Goal: Information Seeking & Learning: Learn about a topic

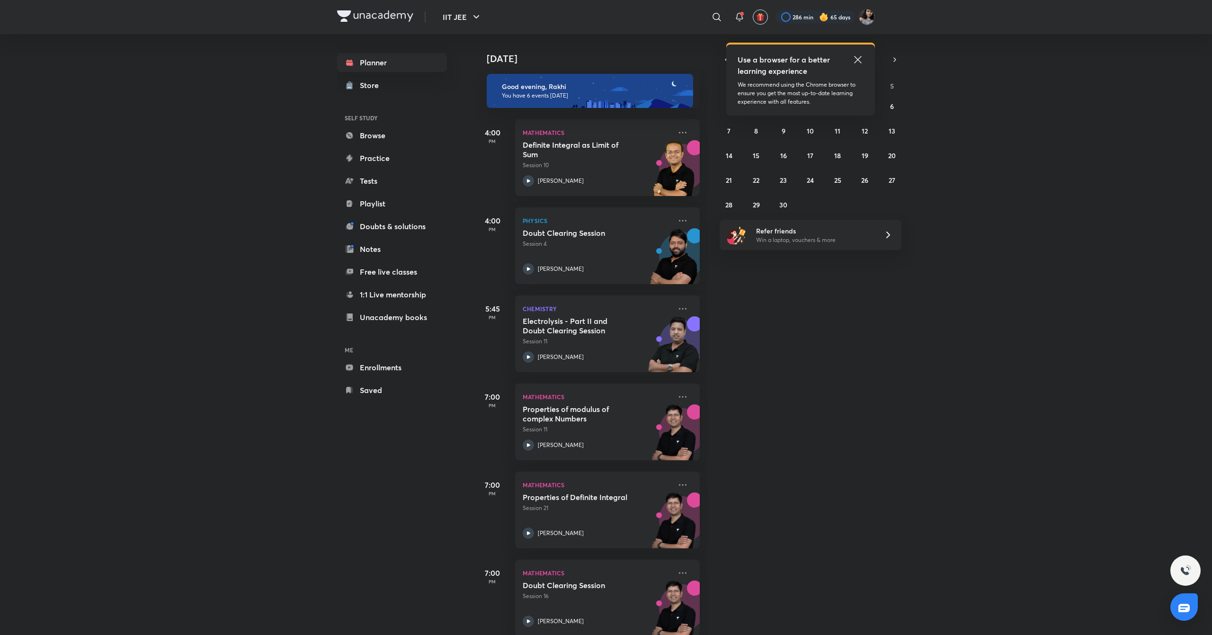
click at [858, 64] on icon at bounding box center [857, 59] width 11 height 11
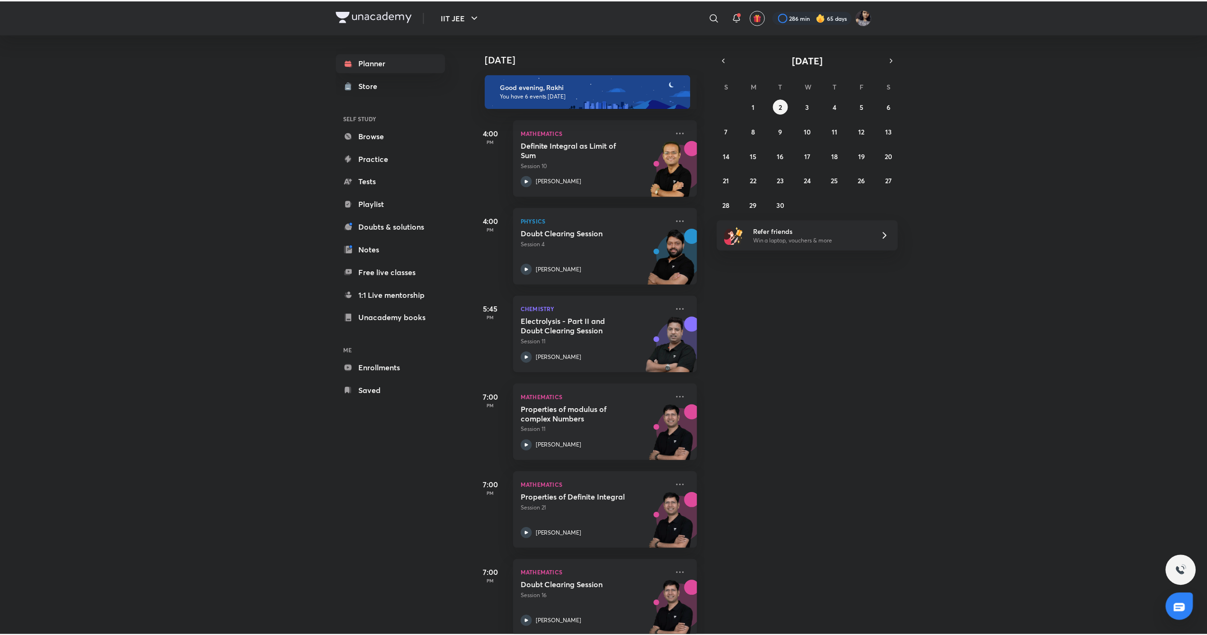
scroll to position [18, 0]
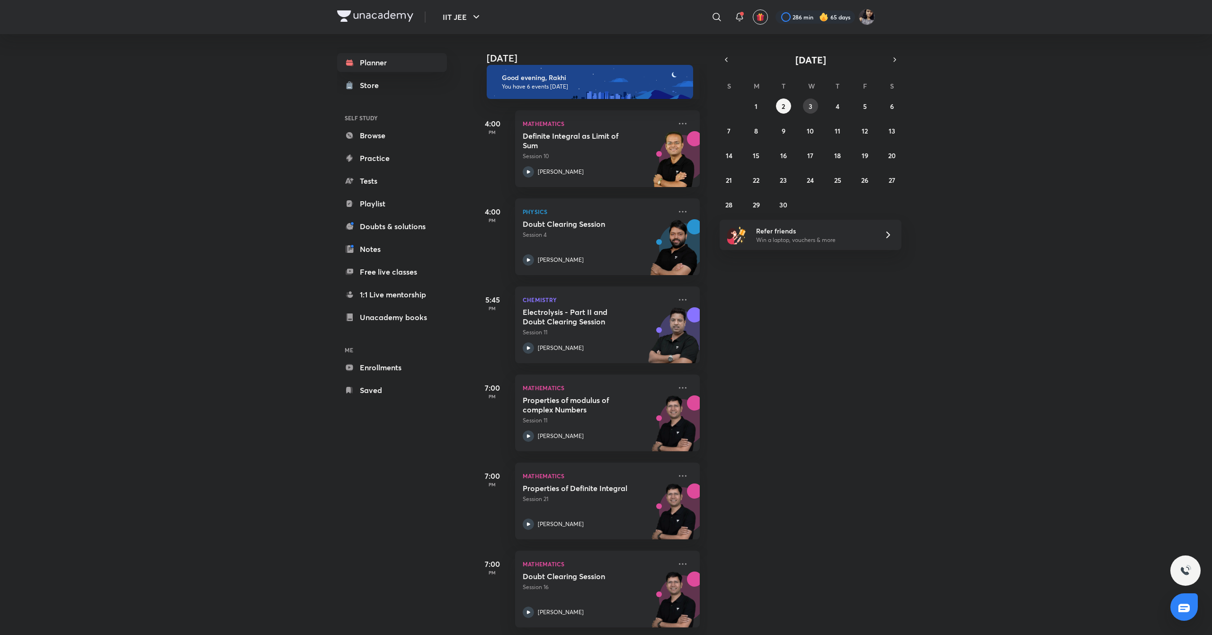
click at [808, 107] on abbr "3" at bounding box center [810, 106] width 4 height 9
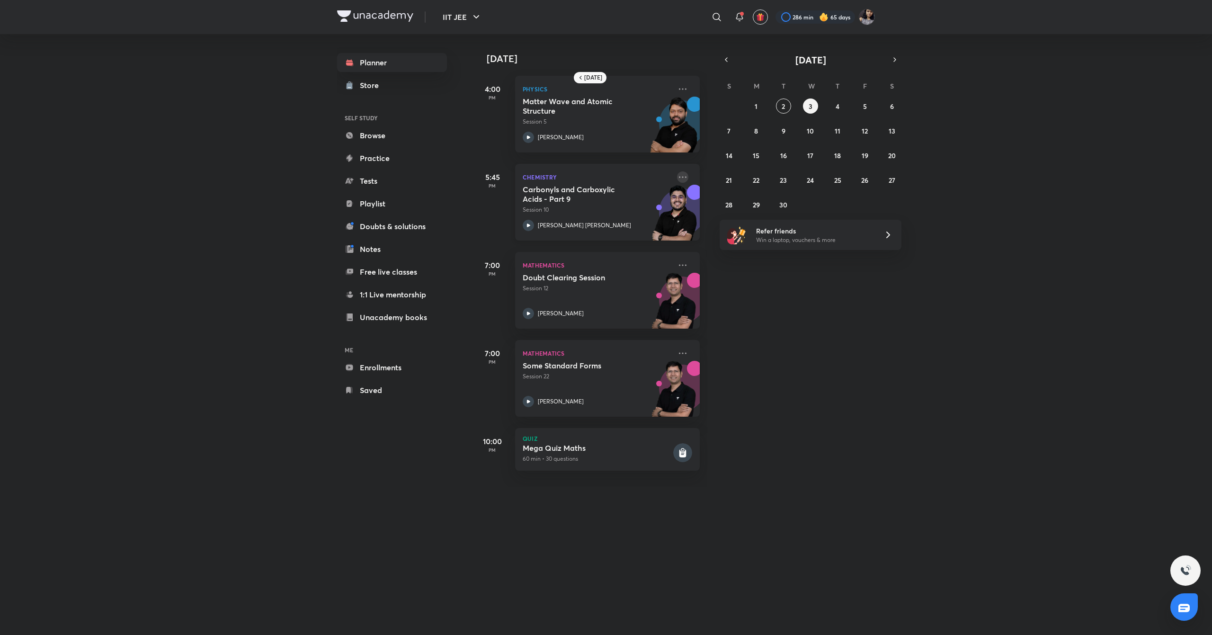
click at [677, 175] on icon at bounding box center [682, 176] width 11 height 11
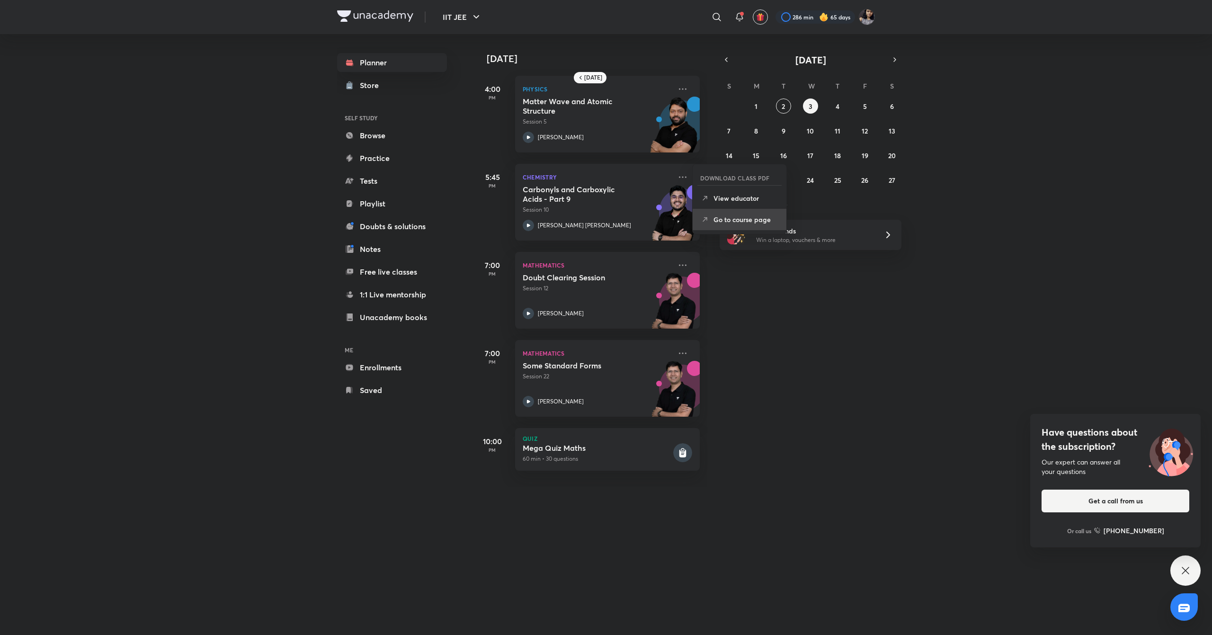
click at [745, 217] on p "Go to course page" at bounding box center [745, 219] width 65 height 10
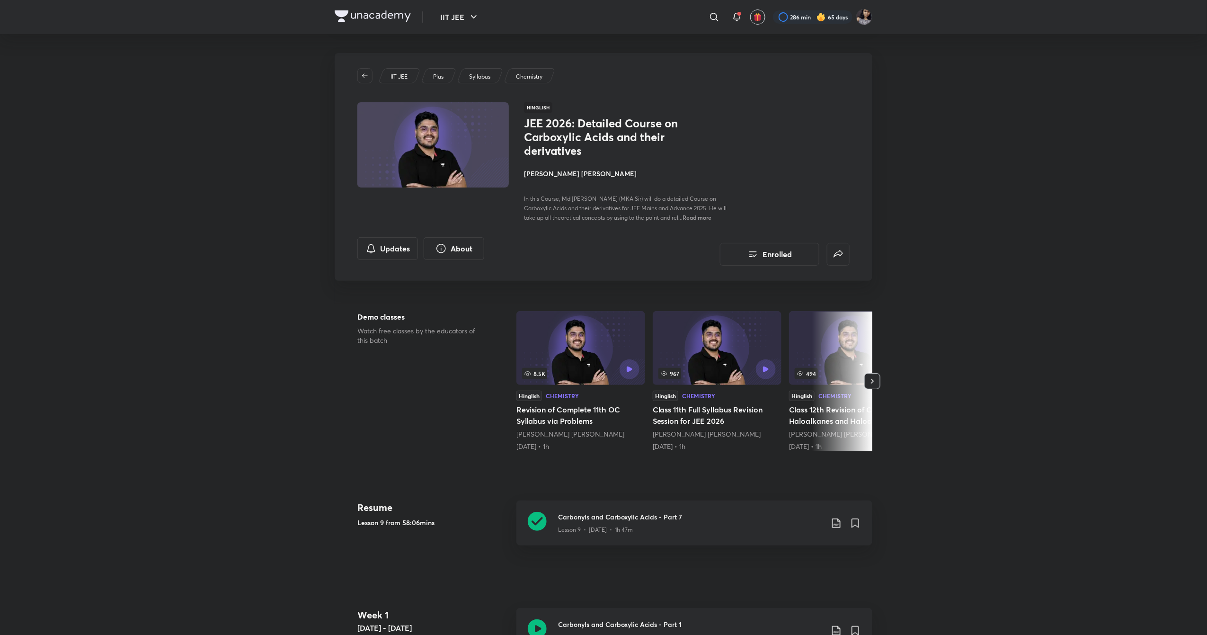
click at [546, 177] on h4 "[PERSON_NAME] [PERSON_NAME]" at bounding box center [630, 173] width 212 height 10
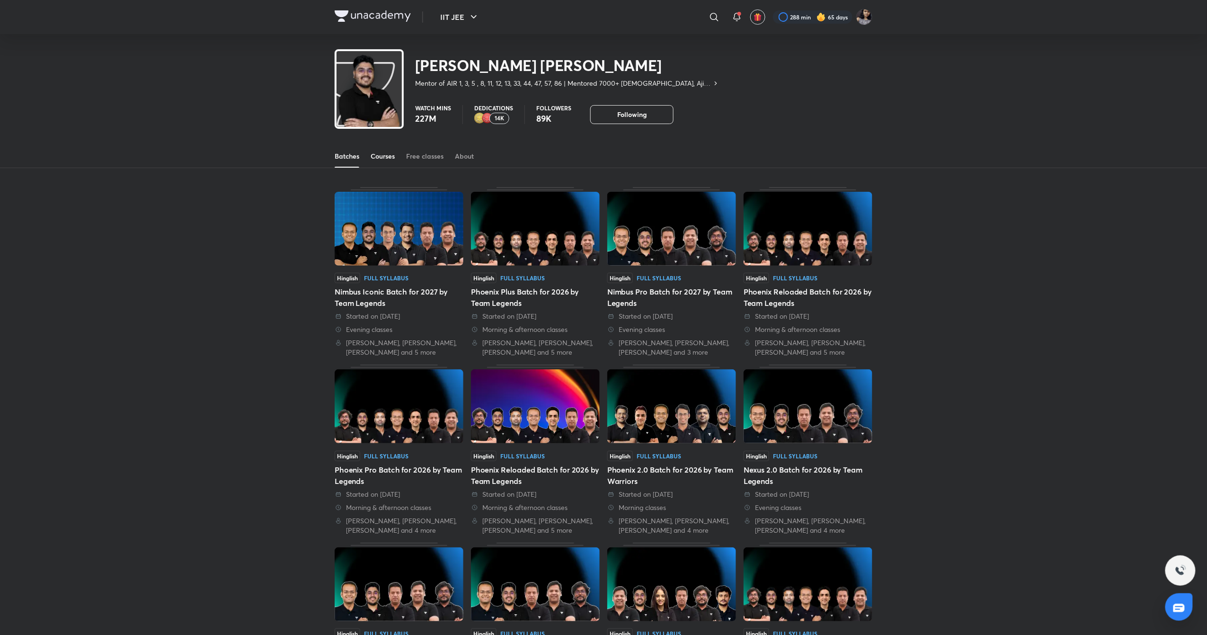
click at [383, 150] on link "Courses" at bounding box center [383, 156] width 24 height 23
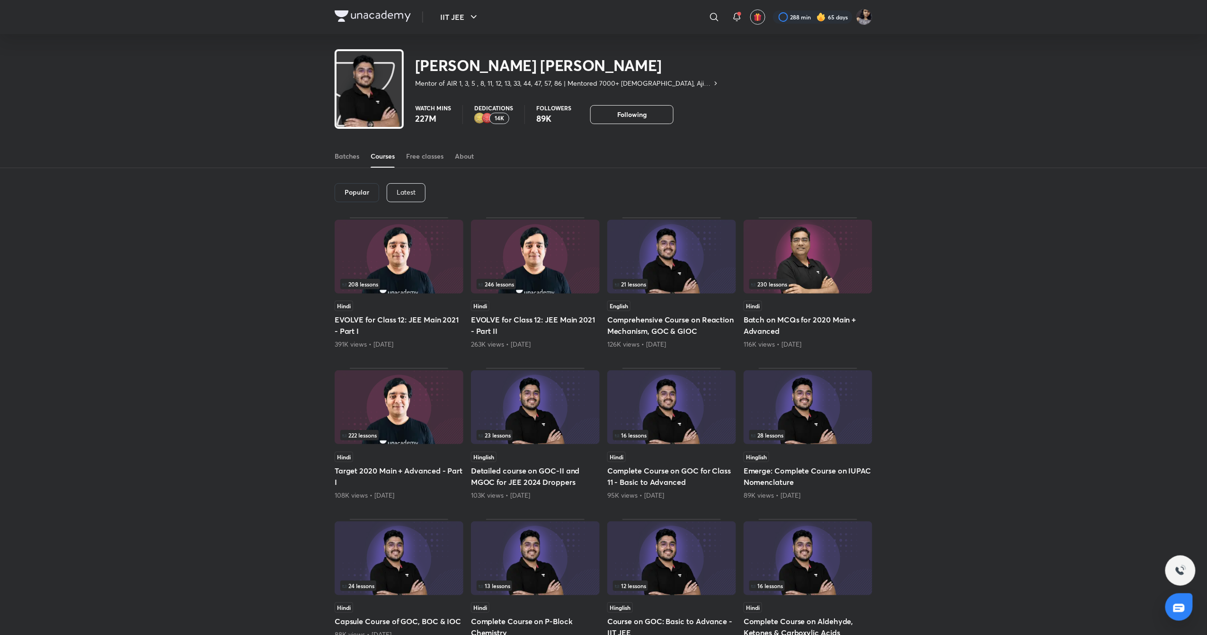
click at [406, 186] on div "Latest" at bounding box center [406, 192] width 39 height 19
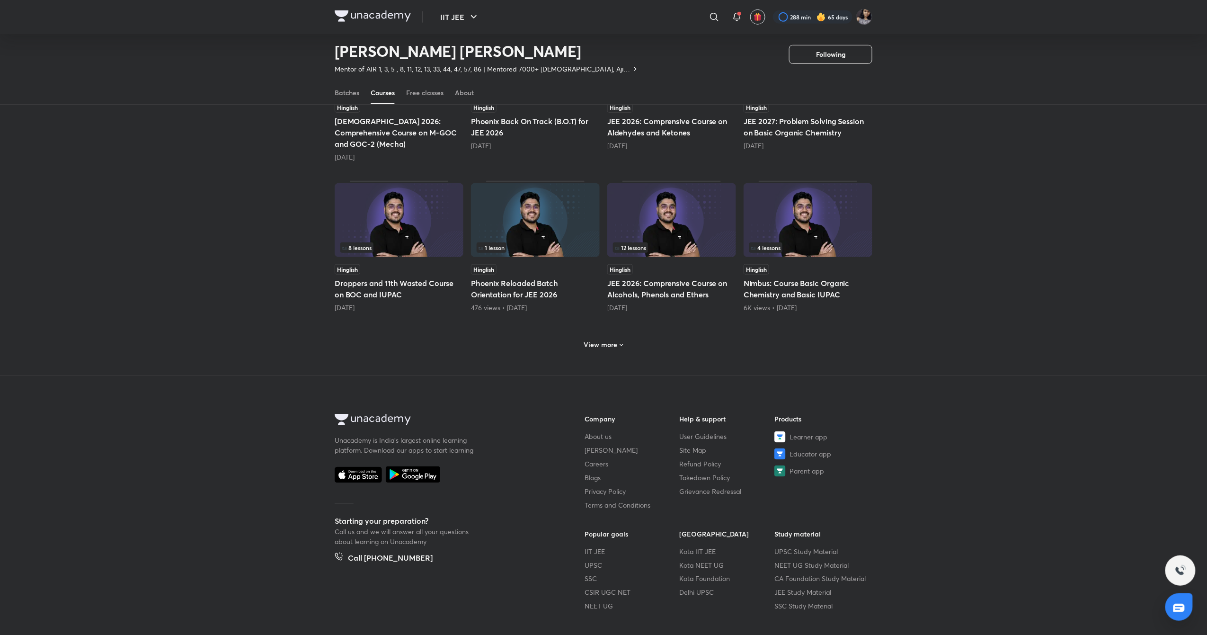
scroll to position [332, 0]
click at [611, 340] on h6 "View more" at bounding box center [601, 344] width 34 height 9
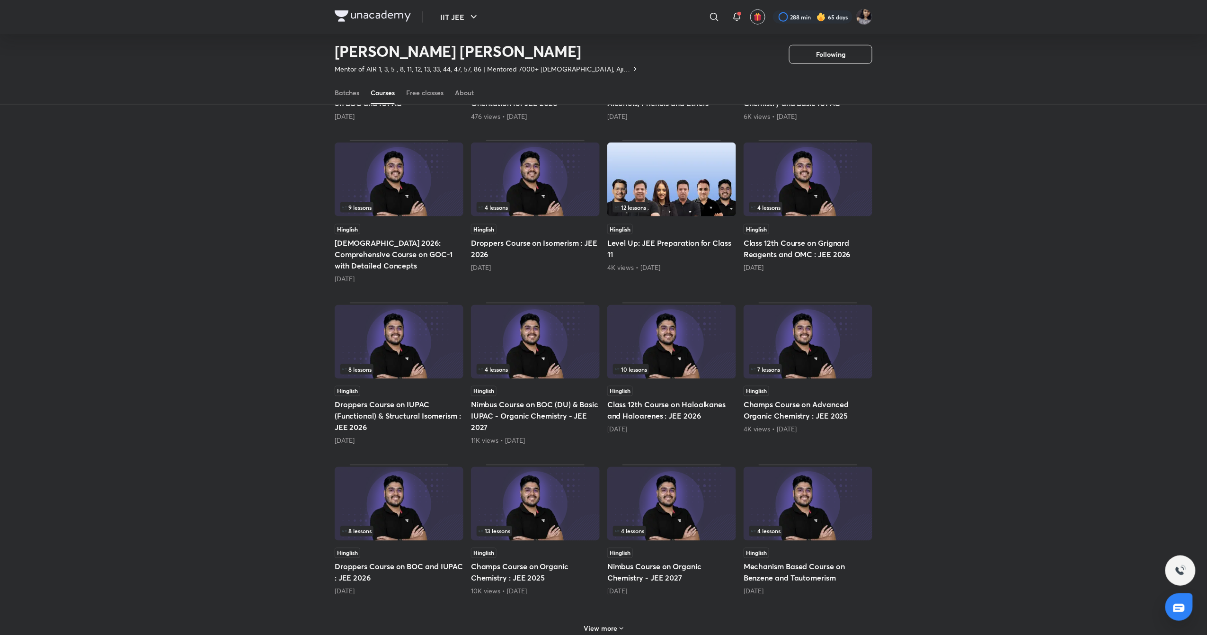
scroll to position [523, 0]
click at [669, 328] on img at bounding box center [671, 342] width 129 height 74
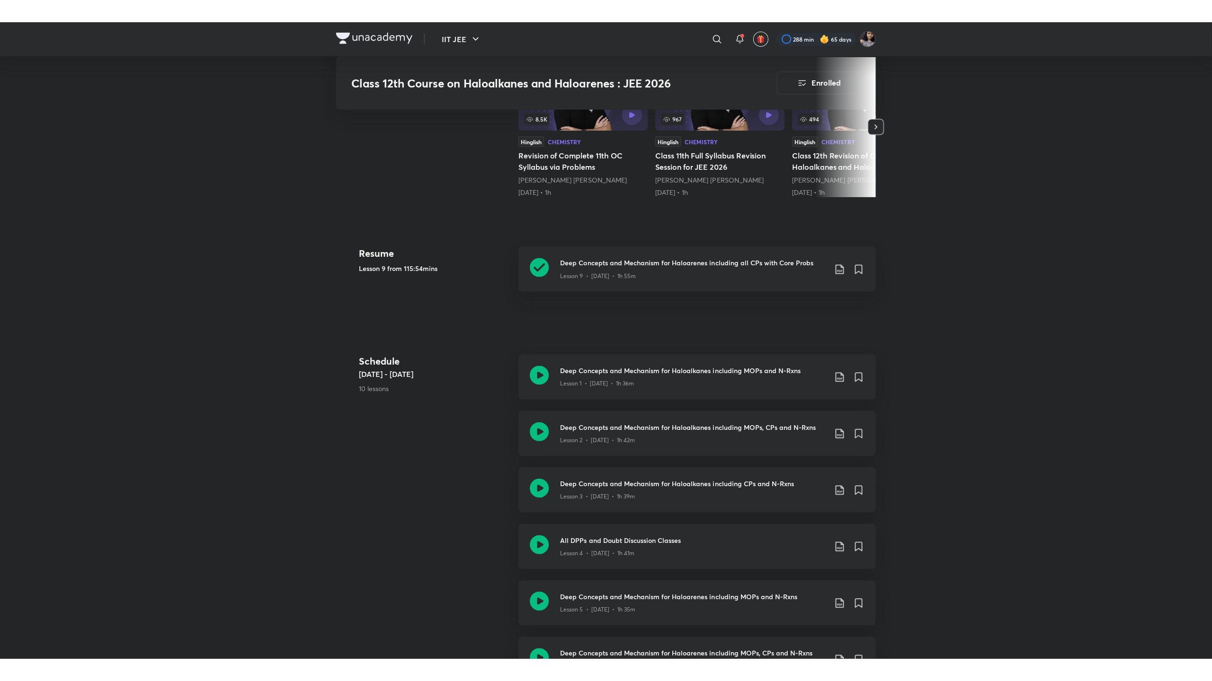
scroll to position [349, 0]
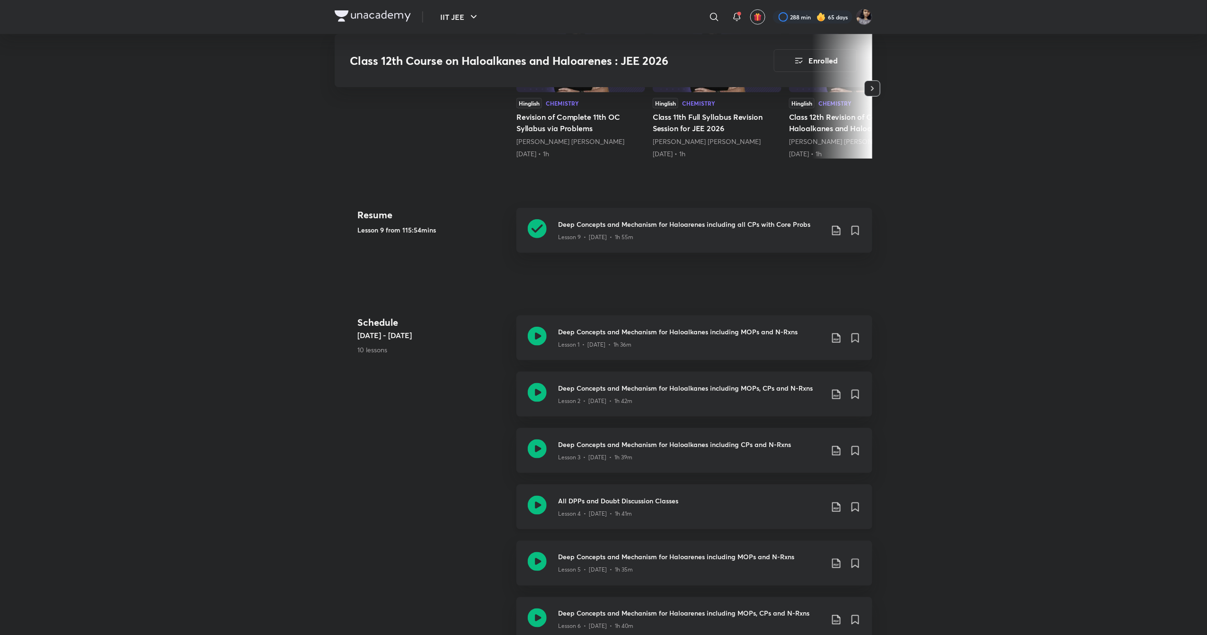
click at [538, 504] on icon at bounding box center [537, 504] width 19 height 19
